Goal: Task Accomplishment & Management: Use online tool/utility

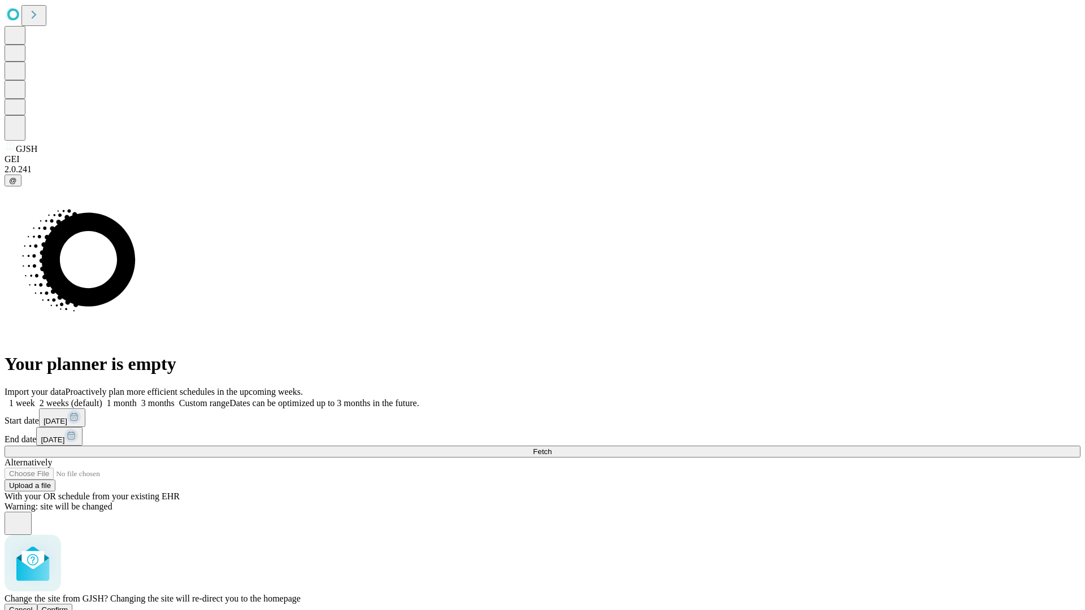
click at [68, 606] on span "Confirm" at bounding box center [55, 610] width 27 height 8
click at [137, 398] on label "1 month" at bounding box center [119, 403] width 34 height 10
click at [552, 448] on span "Fetch" at bounding box center [542, 452] width 19 height 8
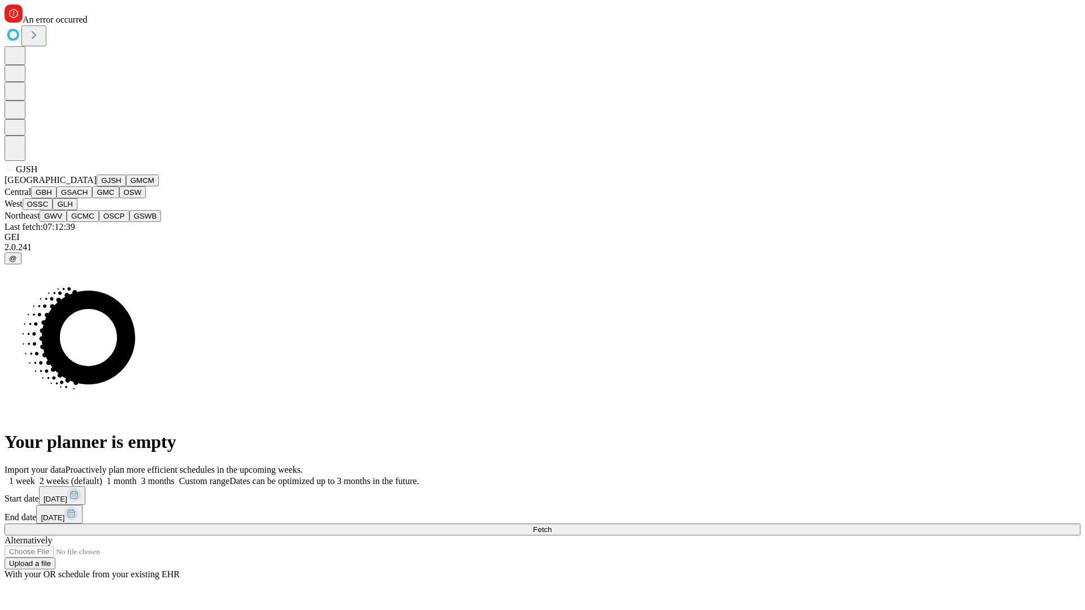
click at [126, 187] on button "GMCM" at bounding box center [142, 181] width 33 height 12
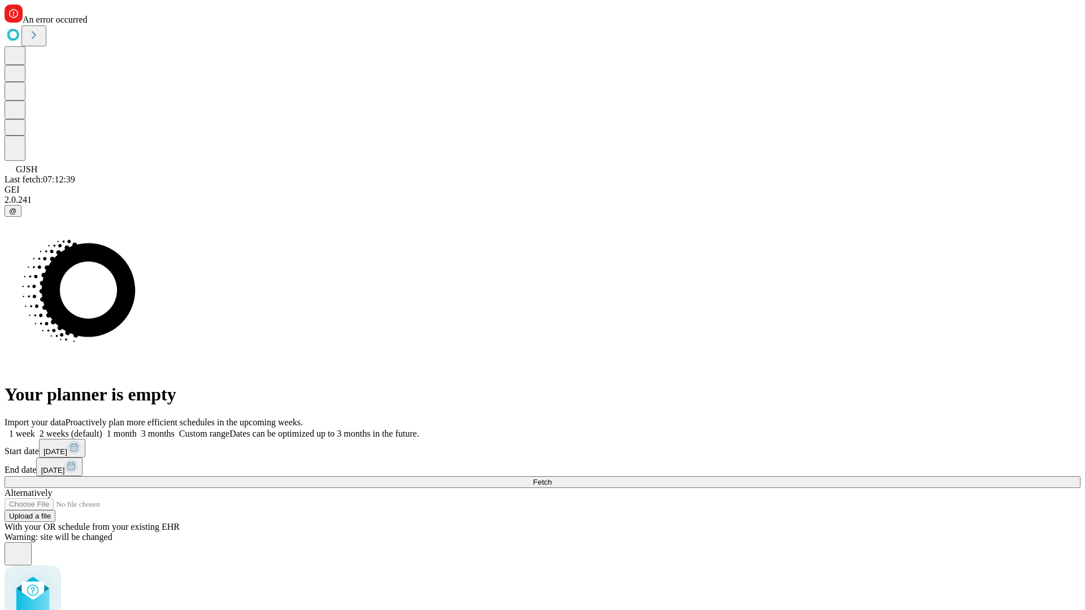
click at [137, 429] on label "1 month" at bounding box center [119, 434] width 34 height 10
click at [552, 478] on span "Fetch" at bounding box center [542, 482] width 19 height 8
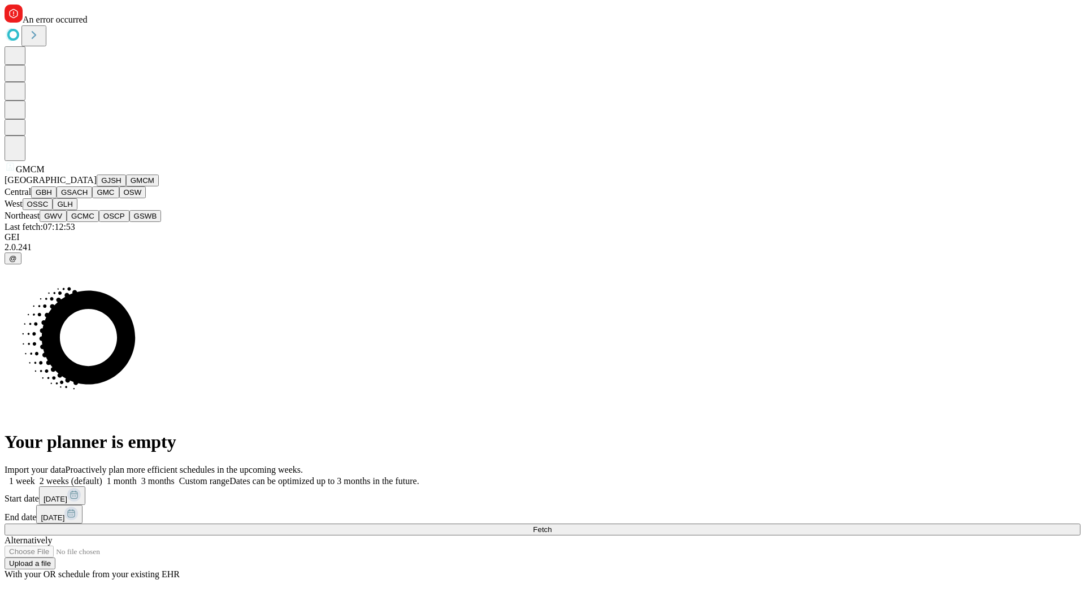
click at [57, 198] on button "GBH" at bounding box center [43, 193] width 25 height 12
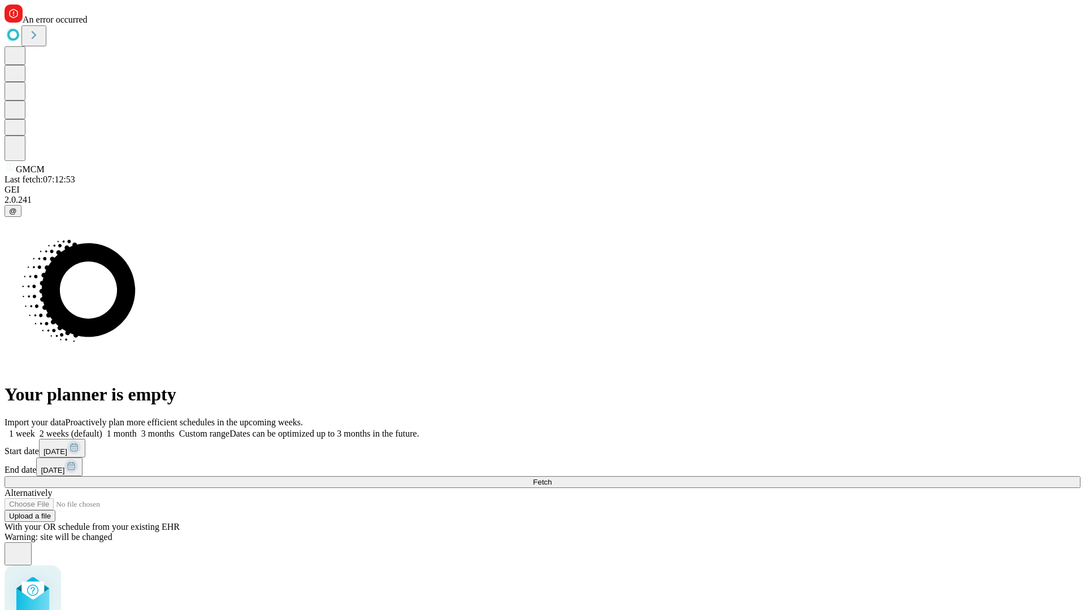
click at [137, 429] on label "1 month" at bounding box center [119, 434] width 34 height 10
click at [552, 478] on span "Fetch" at bounding box center [542, 482] width 19 height 8
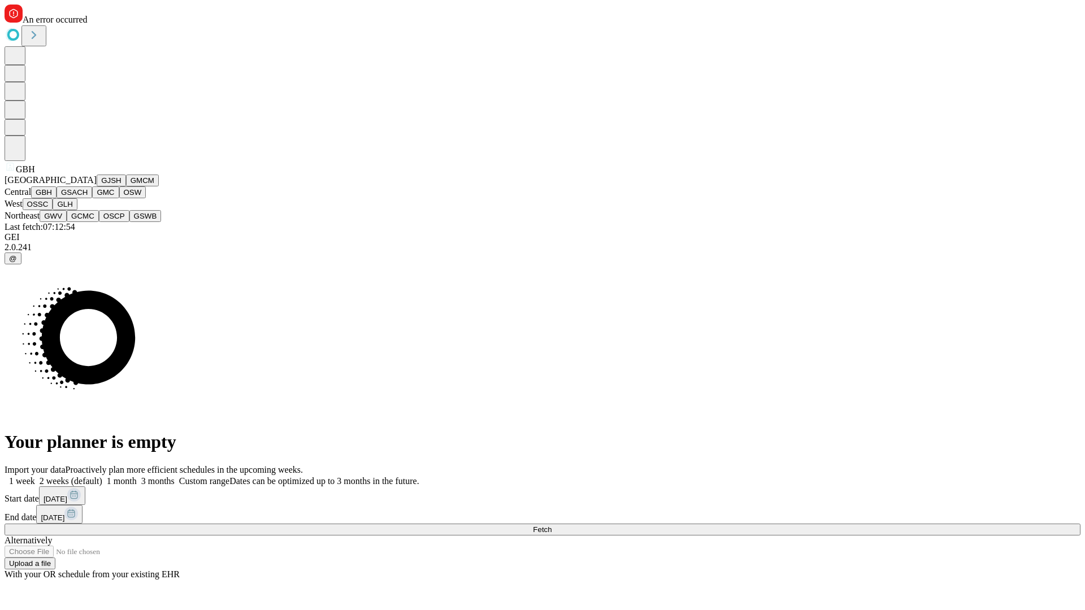
click at [88, 198] on button "GSACH" at bounding box center [75, 193] width 36 height 12
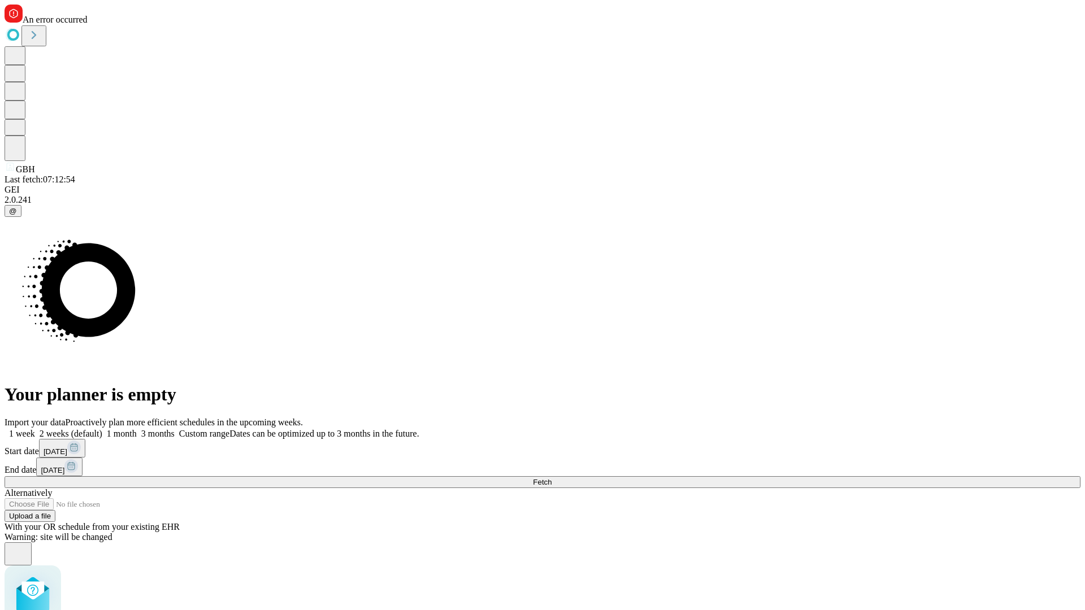
click at [137, 429] on label "1 month" at bounding box center [119, 434] width 34 height 10
click at [552, 478] on span "Fetch" at bounding box center [542, 482] width 19 height 8
click at [137, 429] on label "1 month" at bounding box center [119, 434] width 34 height 10
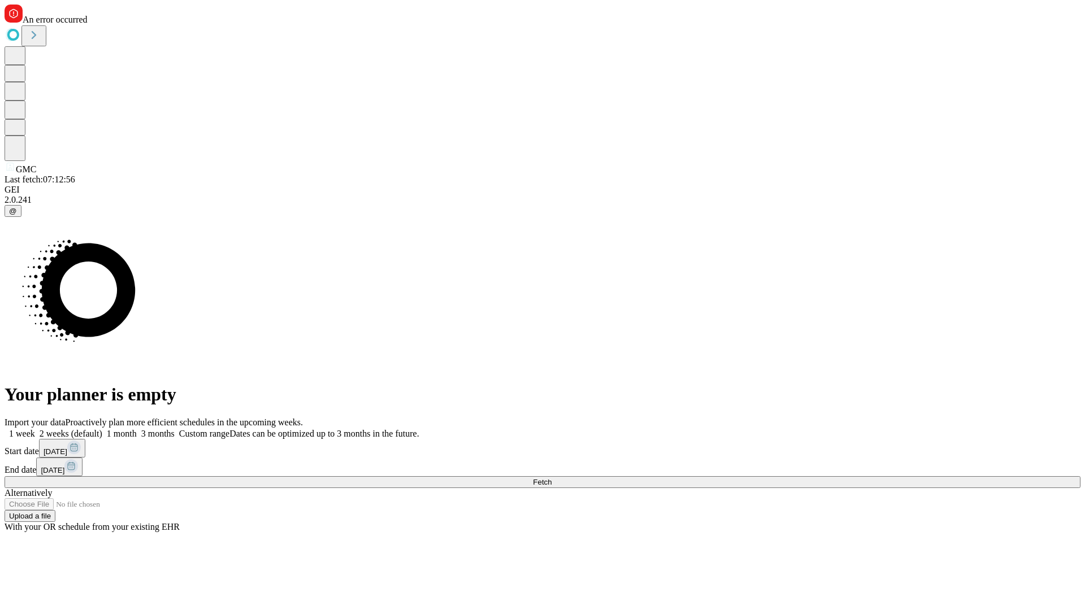
click at [552, 478] on span "Fetch" at bounding box center [542, 482] width 19 height 8
click at [137, 429] on label "1 month" at bounding box center [119, 434] width 34 height 10
click at [552, 478] on span "Fetch" at bounding box center [542, 482] width 19 height 8
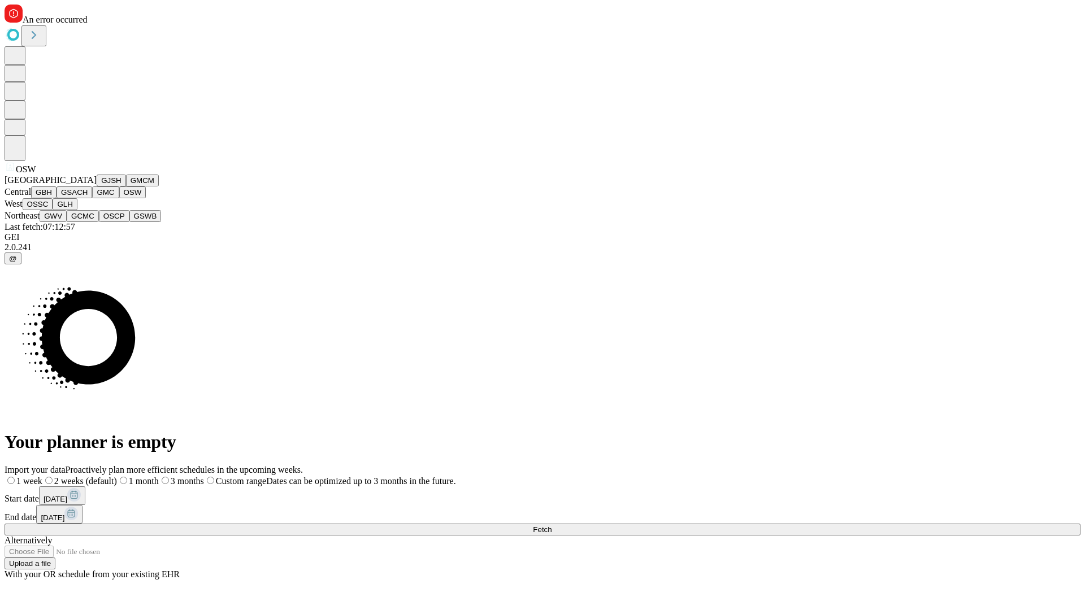
click at [53, 210] on button "OSSC" at bounding box center [38, 204] width 31 height 12
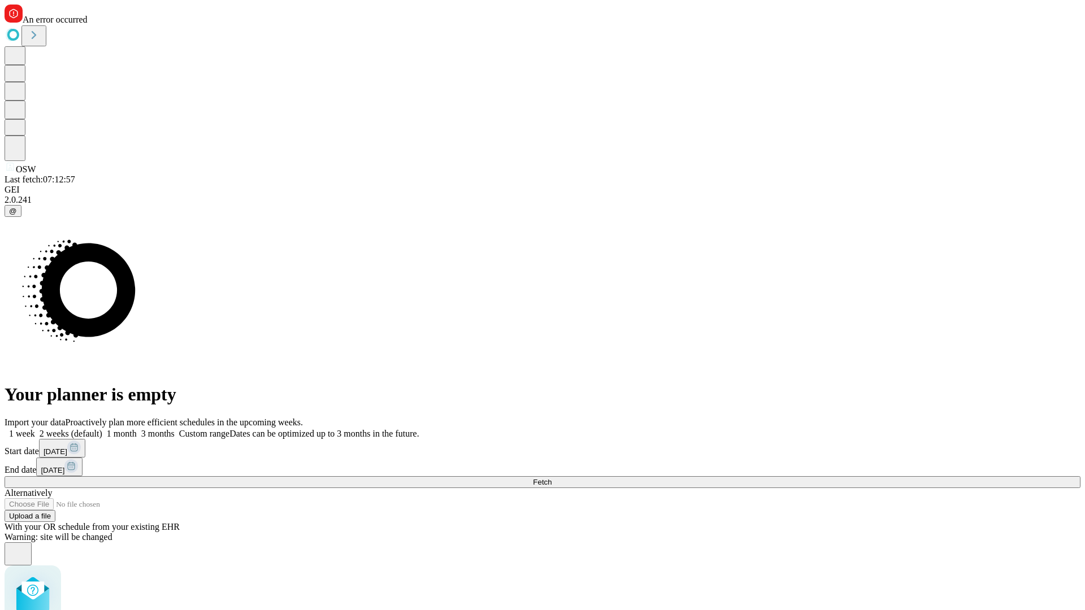
click at [137, 429] on label "1 month" at bounding box center [119, 434] width 34 height 10
click at [552, 478] on span "Fetch" at bounding box center [542, 482] width 19 height 8
click at [137, 429] on label "1 month" at bounding box center [119, 434] width 34 height 10
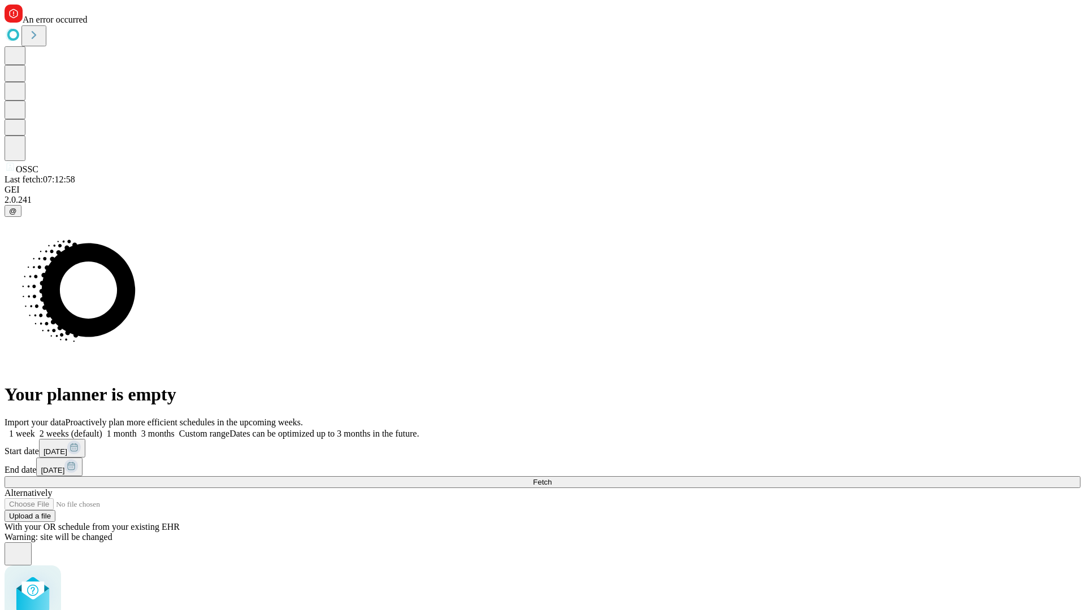
click at [552, 478] on span "Fetch" at bounding box center [542, 482] width 19 height 8
click at [137, 429] on label "1 month" at bounding box center [119, 434] width 34 height 10
click at [552, 478] on span "Fetch" at bounding box center [542, 482] width 19 height 8
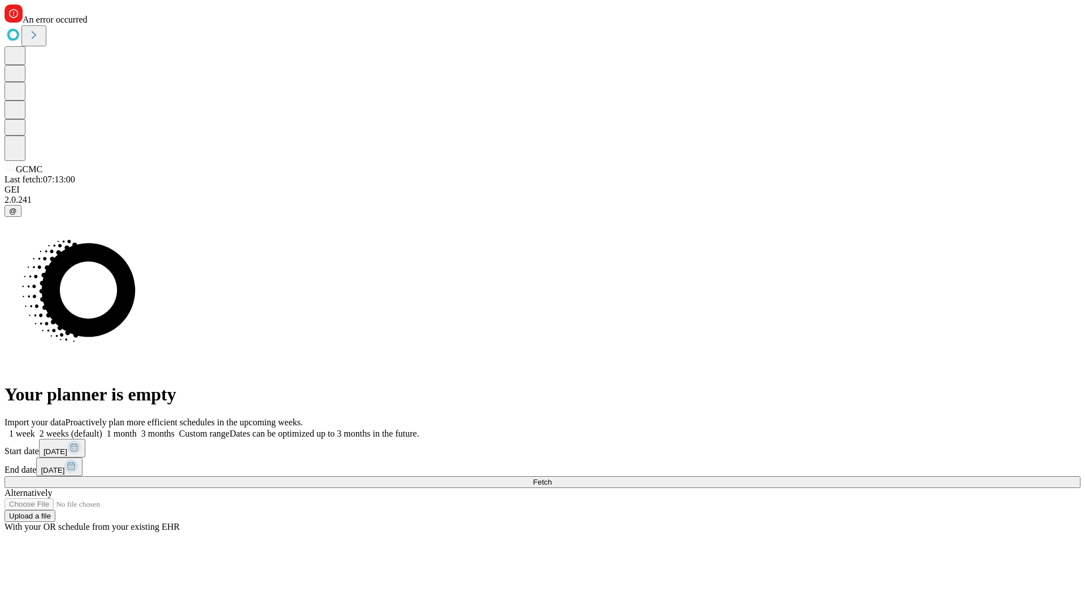
click at [137, 429] on label "1 month" at bounding box center [119, 434] width 34 height 10
click at [552, 478] on span "Fetch" at bounding box center [542, 482] width 19 height 8
click at [137, 429] on label "1 month" at bounding box center [119, 434] width 34 height 10
click at [552, 478] on span "Fetch" at bounding box center [542, 482] width 19 height 8
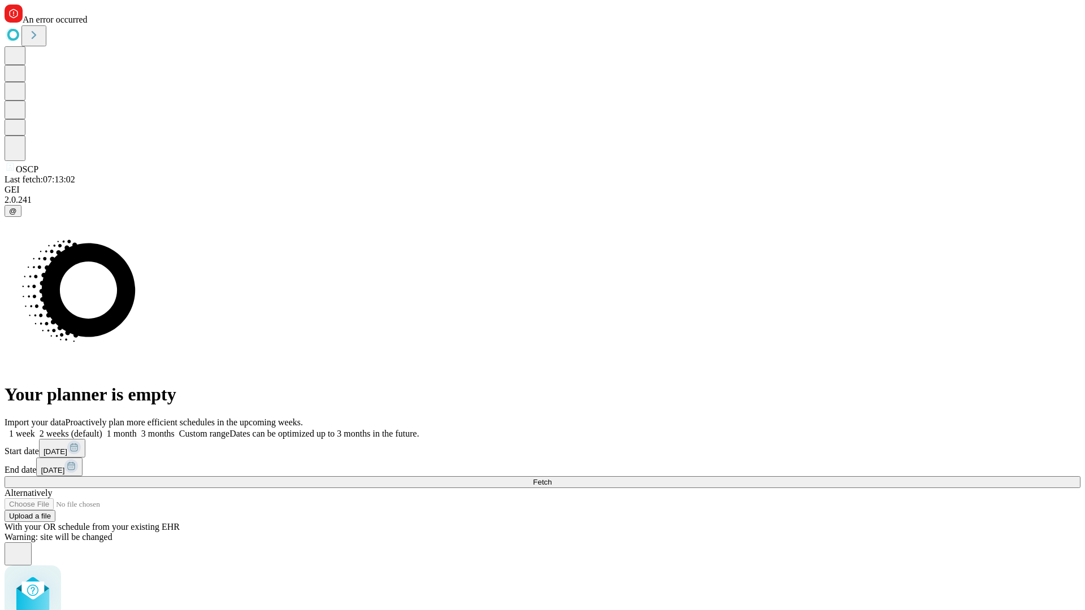
click at [137, 429] on label "1 month" at bounding box center [119, 434] width 34 height 10
click at [552, 478] on span "Fetch" at bounding box center [542, 482] width 19 height 8
